Goal: Task Accomplishment & Management: Use online tool/utility

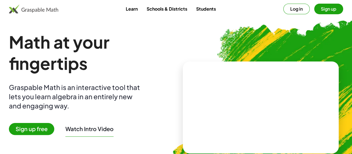
click at [49, 130] on span "Sign up free" at bounding box center [31, 129] width 45 height 12
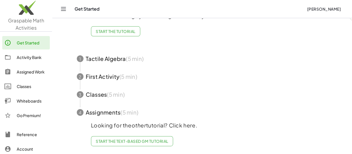
scroll to position [50, 0]
click at [28, 59] on div "Activity Bank" at bounding box center [32, 57] width 31 height 7
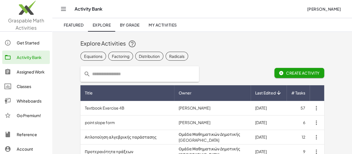
click at [130, 24] on span "By Grade" at bounding box center [130, 24] width 20 height 5
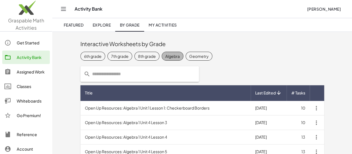
click at [165, 57] on div "Algebra" at bounding box center [172, 56] width 14 height 6
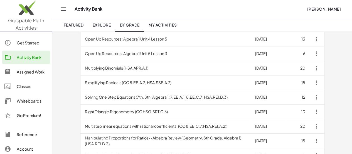
scroll to position [115, 0]
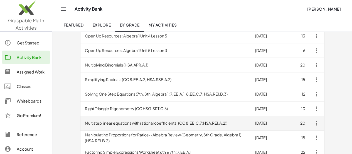
click at [93, 120] on td "Multistep linear equations with rational coefficients. (CC 8.EE.C.7;HSA.REI.A.2…" at bounding box center [166, 123] width 171 height 14
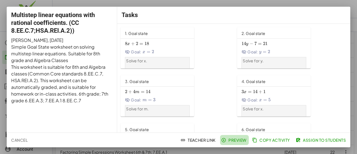
click at [233, 141] on span "Preview" at bounding box center [234, 139] width 24 height 5
click at [13, 4] on div at bounding box center [178, 77] width 357 height 154
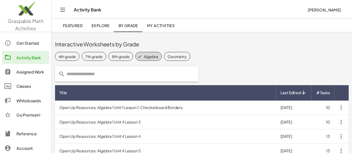
scroll to position [115, 0]
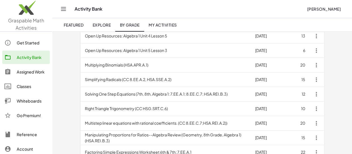
click at [27, 42] on div "Get Started" at bounding box center [32, 42] width 31 height 7
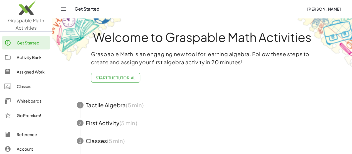
scroll to position [50, 0]
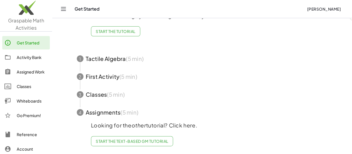
click at [25, 100] on div "Whiteboards" at bounding box center [32, 100] width 31 height 7
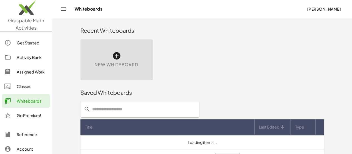
click at [86, 55] on div "New Whiteboard" at bounding box center [117, 59] width 72 height 41
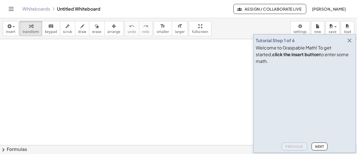
click at [32, 54] on div at bounding box center [178, 145] width 357 height 212
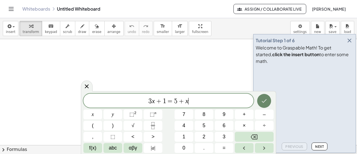
click at [265, 102] on icon "Done" at bounding box center [263, 100] width 7 height 7
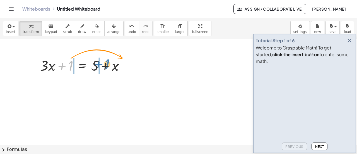
drag, startPoint x: 70, startPoint y: 64, endPoint x: 100, endPoint y: 62, distance: 29.9
click at [100, 62] on div at bounding box center [84, 64] width 94 height 19
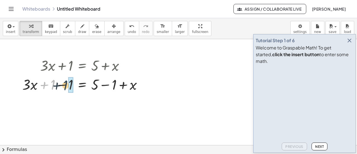
drag, startPoint x: 53, startPoint y: 86, endPoint x: 66, endPoint y: 86, distance: 12.3
click at [66, 86] on div at bounding box center [85, 83] width 130 height 19
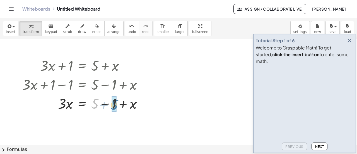
drag, startPoint x: 94, startPoint y: 105, endPoint x: 111, endPoint y: 106, distance: 16.8
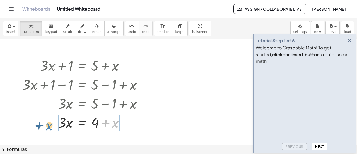
drag, startPoint x: 115, startPoint y: 123, endPoint x: 50, endPoint y: 126, distance: 65.8
click at [50, 126] on div at bounding box center [85, 121] width 130 height 19
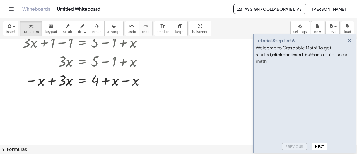
scroll to position [45, 0]
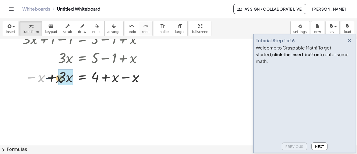
drag, startPoint x: 37, startPoint y: 76, endPoint x: 61, endPoint y: 78, distance: 23.7
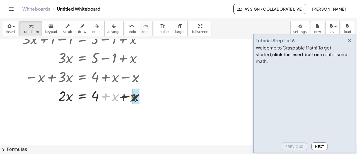
drag, startPoint x: 113, startPoint y: 97, endPoint x: 131, endPoint y: 98, distance: 18.1
click at [131, 98] on div at bounding box center [86, 95] width 132 height 19
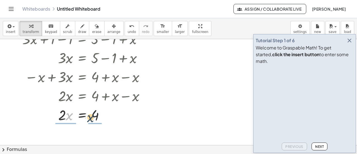
drag, startPoint x: 67, startPoint y: 115, endPoint x: 92, endPoint y: 116, distance: 25.7
click at [92, 116] on div at bounding box center [86, 114] width 132 height 19
drag, startPoint x: 64, startPoint y: 111, endPoint x: 66, endPoint y: 124, distance: 13.3
click at [66, 124] on div at bounding box center [86, 114] width 132 height 28
drag, startPoint x: 68, startPoint y: 109, endPoint x: 67, endPoint y: 125, distance: 15.9
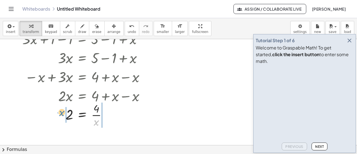
drag, startPoint x: 96, startPoint y: 123, endPoint x: 60, endPoint y: 113, distance: 36.6
click at [60, 113] on div at bounding box center [86, 114] width 132 height 28
drag, startPoint x: 95, startPoint y: 122, endPoint x: 108, endPoint y: 117, distance: 13.2
drag, startPoint x: 70, startPoint y: 113, endPoint x: 97, endPoint y: 124, distance: 29.5
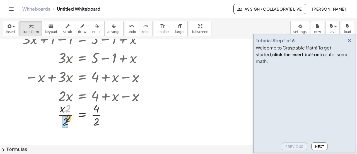
drag, startPoint x: 68, startPoint y: 109, endPoint x: 67, endPoint y: 120, distance: 11.5
drag, startPoint x: 97, startPoint y: 108, endPoint x: 101, endPoint y: 121, distance: 14.2
click at [101, 121] on div at bounding box center [86, 114] width 132 height 28
click at [165, 118] on div at bounding box center [178, 100] width 357 height 212
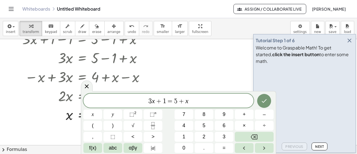
click at [179, 55] on div at bounding box center [178, 100] width 357 height 212
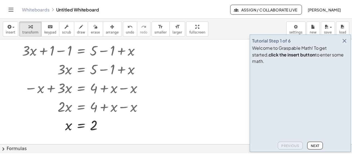
scroll to position [0, 0]
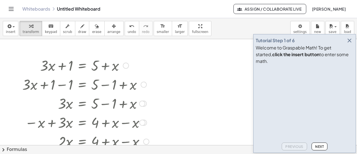
click at [126, 65] on div at bounding box center [126, 65] width 6 height 6
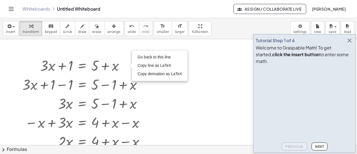
click at [198, 111] on div at bounding box center [178, 145] width 357 height 212
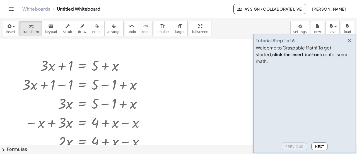
click at [11, 8] on icon "Toggle navigation" at bounding box center [11, 9] width 7 height 7
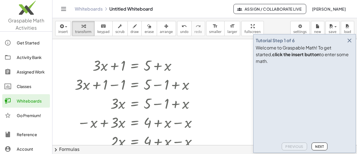
click at [324, 10] on span "[PERSON_NAME]" at bounding box center [328, 8] width 34 height 5
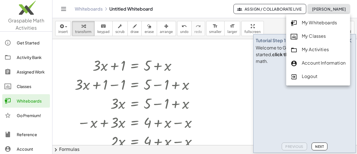
click at [311, 23] on div "My Whiteboards" at bounding box center [317, 22] width 55 height 7
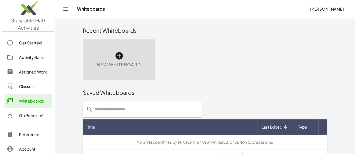
scroll to position [14, 0]
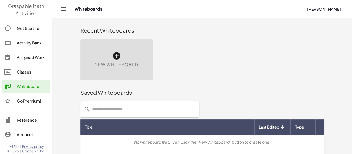
click at [96, 52] on div "New Whiteboard" at bounding box center [117, 59] width 72 height 41
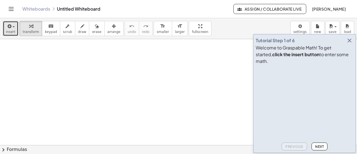
click at [7, 30] on span "insert" at bounding box center [10, 32] width 9 height 4
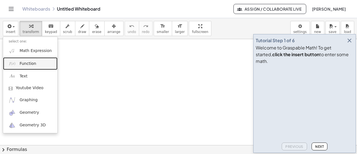
click at [23, 62] on span "Function" at bounding box center [28, 64] width 17 height 6
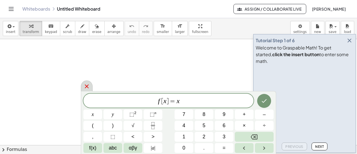
click at [92, 89] on div at bounding box center [87, 85] width 12 height 11
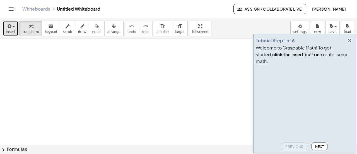
click at [9, 31] on span "insert" at bounding box center [10, 32] width 9 height 4
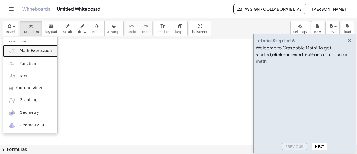
click at [23, 50] on span "Math Expression" at bounding box center [36, 51] width 32 height 6
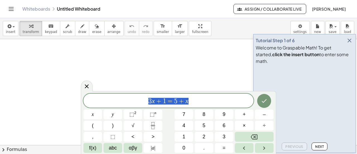
drag, startPoint x: 194, startPoint y: 102, endPoint x: 147, endPoint y: 101, distance: 47.1
click at [147, 101] on span "3 x + 1 = 5 + x" at bounding box center [168, 101] width 170 height 8
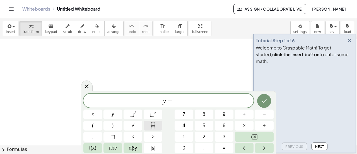
click at [154, 124] on icon "Fraction" at bounding box center [152, 125] width 7 height 7
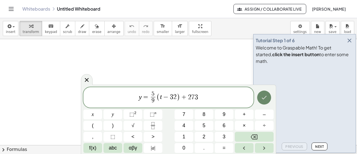
click at [266, 101] on button "Done" at bounding box center [264, 97] width 14 height 14
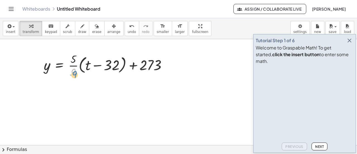
click at [73, 74] on div at bounding box center [107, 65] width 133 height 28
click at [80, 64] on div at bounding box center [107, 65] width 133 height 28
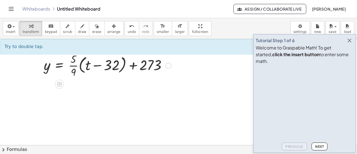
click at [79, 64] on div at bounding box center [107, 65] width 133 height 28
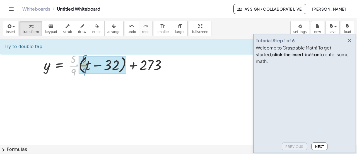
drag, startPoint x: 73, startPoint y: 66, endPoint x: 83, endPoint y: 65, distance: 10.3
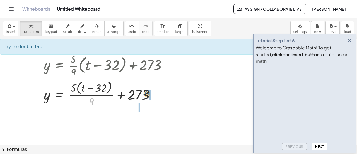
drag, startPoint x: 92, startPoint y: 101, endPoint x: 147, endPoint y: 93, distance: 56.0
click at [147, 93] on div at bounding box center [107, 94] width 133 height 30
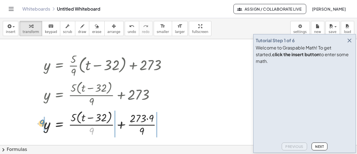
drag, startPoint x: 91, startPoint y: 131, endPoint x: 39, endPoint y: 124, distance: 52.3
click at [39, 124] on div "y = + · · 5 · 9 · ( + t − 32 ) + 273 y = + · 5 · ( + t − 32 ) · 9 + 273 · 9 y =…" at bounding box center [105, 95] width 140 height 90
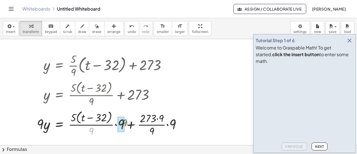
drag, startPoint x: 91, startPoint y: 131, endPoint x: 124, endPoint y: 123, distance: 34.5
click at [124, 123] on div at bounding box center [111, 123] width 155 height 30
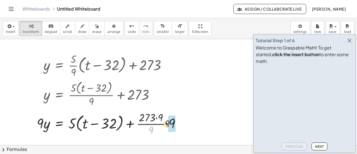
drag, startPoint x: 152, startPoint y: 130, endPoint x: 168, endPoint y: 123, distance: 17.5
click at [168, 123] on div at bounding box center [111, 123] width 154 height 28
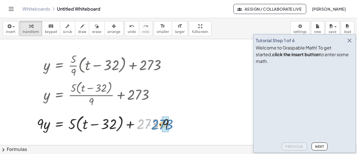
drag, startPoint x: 152, startPoint y: 123, endPoint x: 169, endPoint y: 124, distance: 16.2
click at [169, 124] on div at bounding box center [107, 123] width 147 height 21
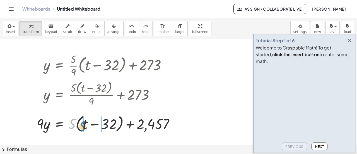
drag, startPoint x: 72, startPoint y: 120, endPoint x: 82, endPoint y: 122, distance: 10.8
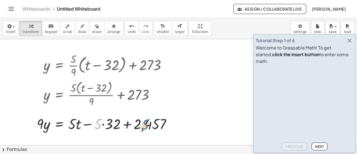
drag, startPoint x: 98, startPoint y: 125, endPoint x: 146, endPoint y: 126, distance: 47.4
click at [146, 126] on div at bounding box center [106, 122] width 144 height 19
drag, startPoint x: 72, startPoint y: 123, endPoint x: 159, endPoint y: 118, distance: 87.1
click at [159, 118] on div at bounding box center [106, 122] width 144 height 19
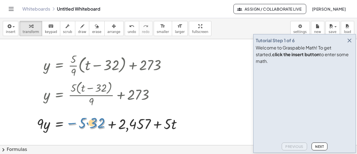
click at [76, 123] on div at bounding box center [111, 122] width 155 height 19
drag, startPoint x: 83, startPoint y: 124, endPoint x: 94, endPoint y: 125, distance: 11.2
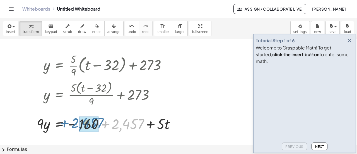
drag, startPoint x: 124, startPoint y: 123, endPoint x: 84, endPoint y: 123, distance: 39.8
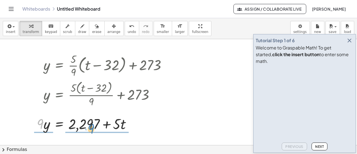
drag, startPoint x: 42, startPoint y: 125, endPoint x: 92, endPoint y: 130, distance: 50.9
click at [92, 130] on div at bounding box center [104, 122] width 140 height 19
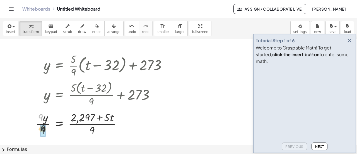
drag, startPoint x: 40, startPoint y: 115, endPoint x: 42, endPoint y: 126, distance: 11.6
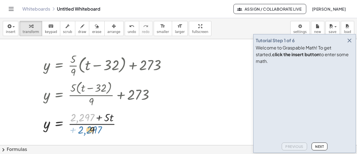
drag, startPoint x: 82, startPoint y: 114, endPoint x: 89, endPoint y: 126, distance: 13.8
click at [89, 126] on div at bounding box center [107, 123] width 133 height 28
drag, startPoint x: 92, startPoint y: 128, endPoint x: 87, endPoint y: 117, distance: 12.8
click at [87, 117] on div at bounding box center [107, 123] width 133 height 28
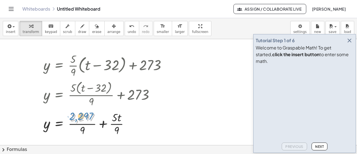
click at [86, 115] on div at bounding box center [107, 123] width 133 height 28
drag, startPoint x: 82, startPoint y: 129, endPoint x: 82, endPoint y: 112, distance: 16.5
click at [82, 112] on div at bounding box center [107, 123] width 133 height 28
click at [9, 25] on icon "button" at bounding box center [8, 26] width 5 height 7
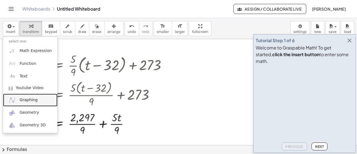
click at [27, 99] on span "Graphing" at bounding box center [29, 100] width 18 height 6
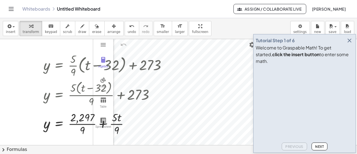
click at [349, 44] on icon "button" at bounding box center [349, 40] width 7 height 7
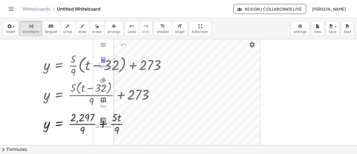
click at [17, 63] on div at bounding box center [178, 145] width 357 height 212
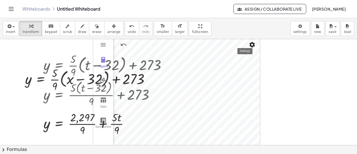
click at [256, 44] on button "Settings" at bounding box center [252, 45] width 10 height 10
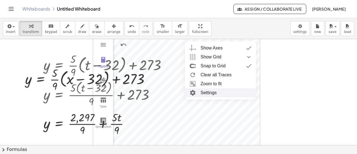
click at [200, 90] on li "Settings" at bounding box center [220, 92] width 71 height 9
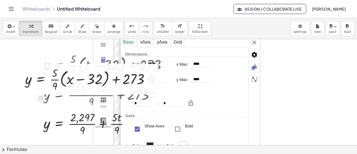
click at [68, 77] on div at bounding box center [89, 79] width 135 height 28
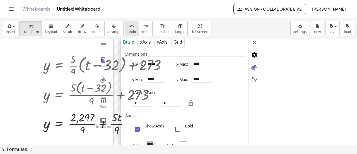
click at [129, 28] on icon "undo" at bounding box center [131, 26] width 5 height 7
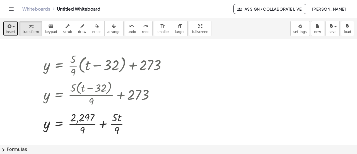
click at [7, 30] on span "insert" at bounding box center [10, 32] width 9 height 4
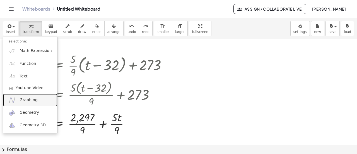
click at [25, 98] on span "Graphing" at bounding box center [29, 100] width 18 height 6
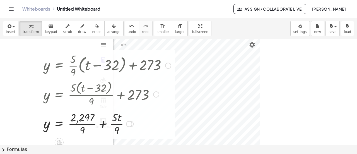
drag, startPoint x: 95, startPoint y: 55, endPoint x: 62, endPoint y: 52, distance: 33.6
click at [62, 52] on div at bounding box center [107, 65] width 133 height 28
click at [199, 48] on div "Algebra Tools Table Spreadsheet GeoGebra Graphing Calculator Basic Tools Move P…" at bounding box center [176, 91] width 167 height 111
click at [64, 59] on div at bounding box center [107, 65] width 133 height 28
drag, startPoint x: 63, startPoint y: 53, endPoint x: 46, endPoint y: 51, distance: 17.4
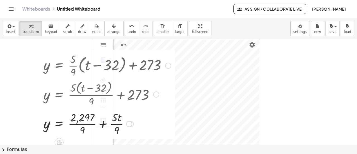
click at [46, 51] on div at bounding box center [107, 65] width 133 height 28
drag, startPoint x: 167, startPoint y: 53, endPoint x: 99, endPoint y: 53, distance: 67.7
click at [99, 53] on div at bounding box center [107, 65] width 133 height 28
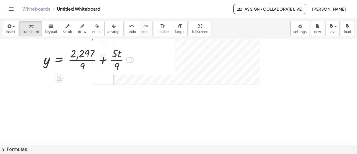
scroll to position [64, 0]
click at [60, 78] on icon at bounding box center [59, 78] width 5 height 5
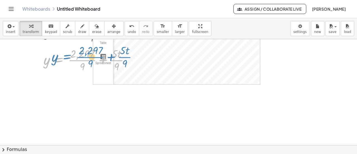
drag, startPoint x: 55, startPoint y: 58, endPoint x: 63, endPoint y: 55, distance: 7.9
click at [63, 55] on div at bounding box center [107, 59] width 133 height 28
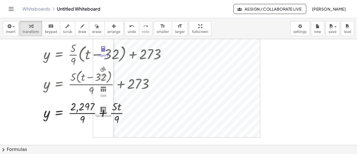
scroll to position [11, 0]
drag, startPoint x: 48, startPoint y: 112, endPoint x: 25, endPoint y: 109, distance: 23.6
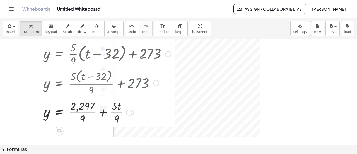
drag, startPoint x: 90, startPoint y: 82, endPoint x: 67, endPoint y: 83, distance: 23.4
click at [67, 83] on div at bounding box center [107, 82] width 133 height 30
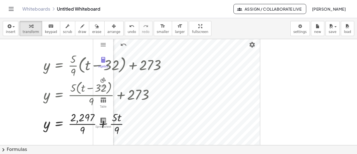
scroll to position [0, 0]
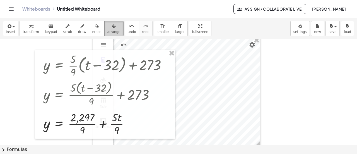
click at [107, 24] on div "button" at bounding box center [113, 26] width 13 height 7
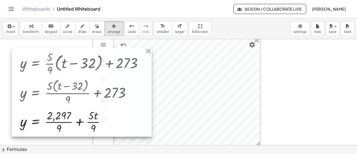
drag, startPoint x: 82, startPoint y: 53, endPoint x: 55, endPoint y: 51, distance: 26.8
click at [55, 51] on div at bounding box center [82, 92] width 140 height 89
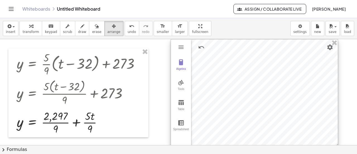
drag, startPoint x: 206, startPoint y: 57, endPoint x: 283, endPoint y: 59, distance: 77.2
click at [283, 59] on div at bounding box center [254, 94] width 167 height 111
click at [179, 49] on img "Graphing Calculator" at bounding box center [180, 47] width 7 height 7
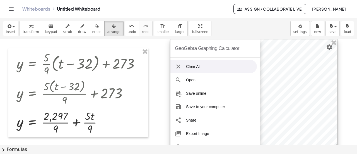
click at [179, 49] on div "GeoGebra Graphing Calculator" at bounding box center [207, 48] width 64 height 18
click at [298, 73] on div at bounding box center [253, 94] width 167 height 111
click at [284, 67] on div at bounding box center [253, 94] width 167 height 111
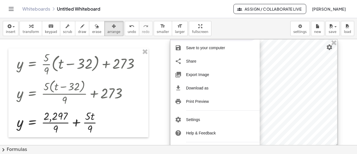
scroll to position [68, 0]
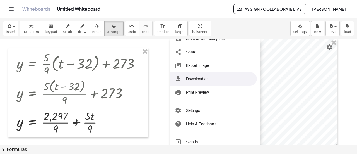
click at [160, 89] on div at bounding box center [178, 145] width 357 height 212
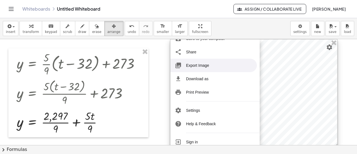
scroll to position [0, 0]
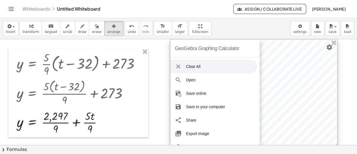
click at [293, 63] on div at bounding box center [253, 94] width 167 height 111
click at [220, 50] on div "GeoGebra Graphing Calculator" at bounding box center [207, 48] width 64 height 18
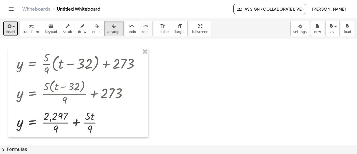
click at [9, 26] on icon "button" at bounding box center [8, 26] width 5 height 7
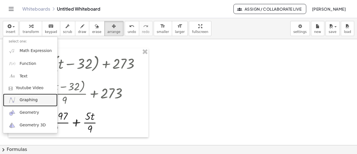
click at [22, 97] on span "Graphing" at bounding box center [29, 100] width 18 height 6
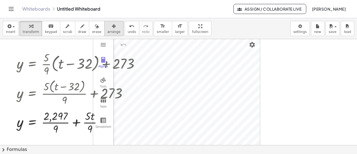
click at [107, 31] on span "arrange" at bounding box center [113, 32] width 13 height 4
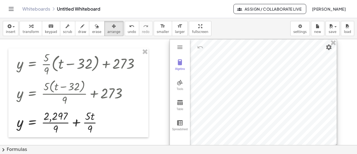
drag, startPoint x: 186, startPoint y: 61, endPoint x: 262, endPoint y: 60, distance: 76.6
click at [262, 60] on div at bounding box center [253, 94] width 167 height 111
click at [178, 67] on div "Algebra" at bounding box center [180, 71] width 18 height 8
click at [213, 93] on div "Algebra" at bounding box center [204, 71] width 28 height 65
click at [196, 47] on li "Expression" at bounding box center [222, 47] width 53 height 9
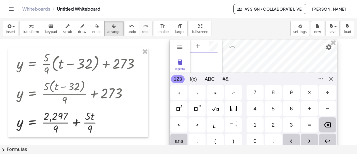
scroll to position [3, 0]
click at [202, 47] on img "Graphing Calculator" at bounding box center [199, 47] width 10 height 9
click at [195, 57] on div "GeoGebra Graphing Calculator" at bounding box center [201, 56] width 32 height 35
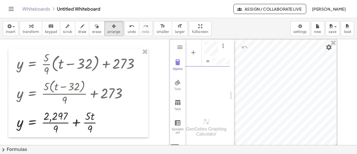
scroll to position [0, 0]
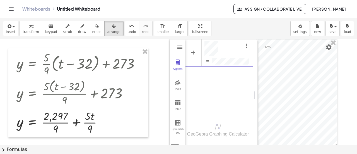
drag, startPoint x: 218, startPoint y: 55, endPoint x: 254, endPoint y: 57, distance: 35.7
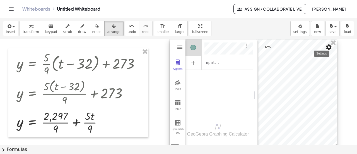
click at [328, 47] on img "Settings" at bounding box center [328, 47] width 7 height 7
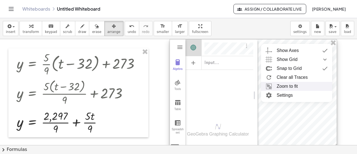
click at [287, 87] on li "Zoom to fit" at bounding box center [296, 86] width 71 height 9
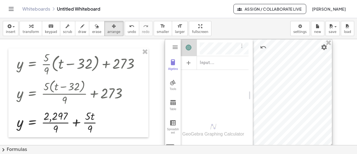
drag, startPoint x: 316, startPoint y: 84, endPoint x: 313, endPoint y: 85, distance: 3.7
click at [313, 85] on div at bounding box center [248, 94] width 167 height 111
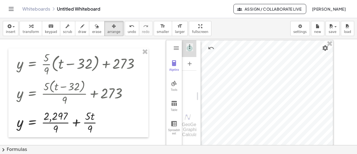
drag, startPoint x: 251, startPoint y: 95, endPoint x: 198, endPoint y: 93, distance: 52.4
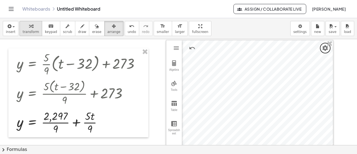
click at [25, 26] on div "button" at bounding box center [31, 26] width 16 height 7
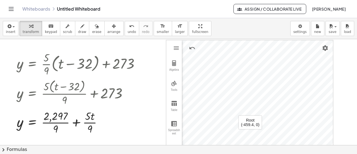
click at [9, 11] on icon "Toggle navigation" at bounding box center [11, 9] width 7 height 7
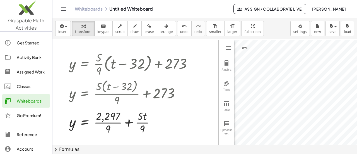
click at [26, 12] on img at bounding box center [26, 9] width 52 height 24
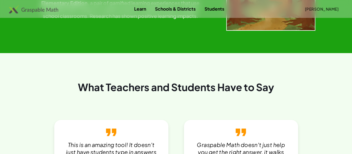
scroll to position [988, 0]
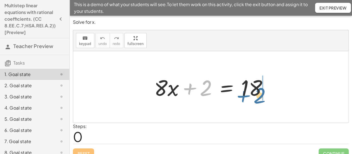
drag, startPoint x: 199, startPoint y: 86, endPoint x: 260, endPoint y: 90, distance: 60.3
click at [260, 90] on div at bounding box center [213, 86] width 123 height 29
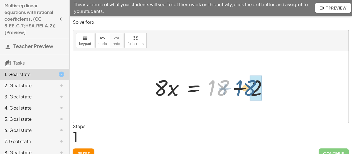
drag, startPoint x: 218, startPoint y: 87, endPoint x: 252, endPoint y: 87, distance: 33.4
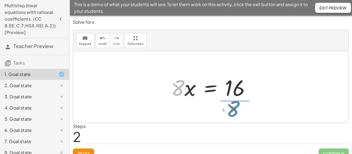
drag, startPoint x: 176, startPoint y: 86, endPoint x: 232, endPoint y: 107, distance: 59.1
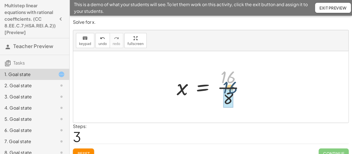
drag, startPoint x: 226, startPoint y: 80, endPoint x: 227, endPoint y: 90, distance: 10.2
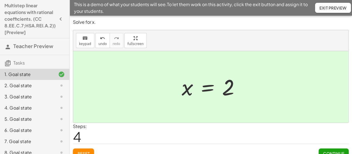
scroll to position [7, 0]
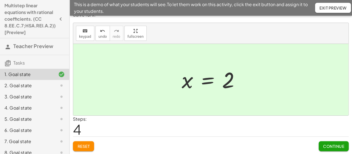
click at [342, 145] on span "Continue" at bounding box center [333, 145] width 21 height 5
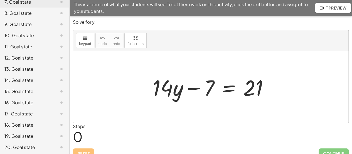
scroll to position [140, 0]
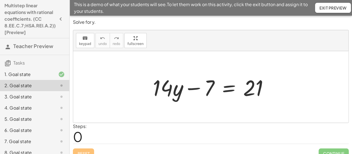
scroll to position [140, 0]
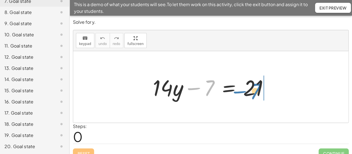
drag, startPoint x: 206, startPoint y: 88, endPoint x: 254, endPoint y: 91, distance: 48.3
click at [254, 91] on div at bounding box center [213, 86] width 126 height 29
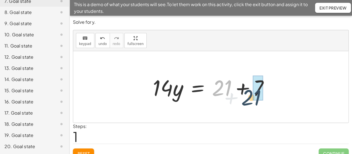
drag, startPoint x: 227, startPoint y: 82, endPoint x: 262, endPoint y: 88, distance: 35.6
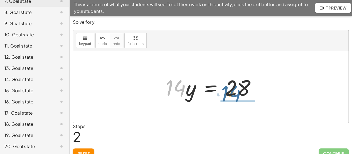
drag, startPoint x: 175, startPoint y: 86, endPoint x: 236, endPoint y: 89, distance: 61.4
click at [236, 89] on div at bounding box center [213, 86] width 100 height 29
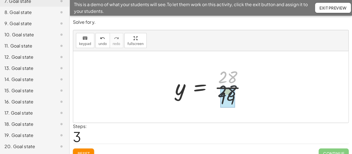
drag, startPoint x: 225, startPoint y: 75, endPoint x: 223, endPoint y: 98, distance: 23.2
